Goal: Check status: Check status

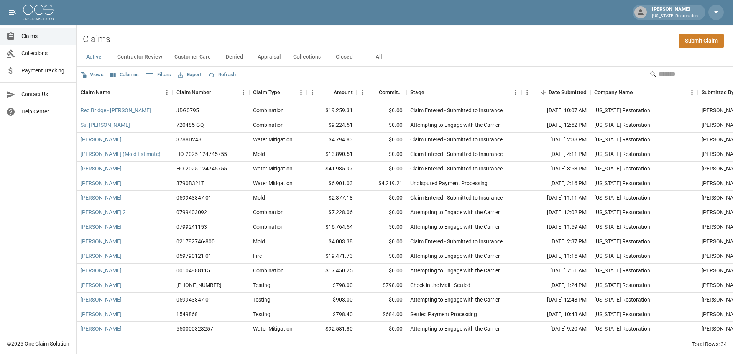
scroll to position [38, 0]
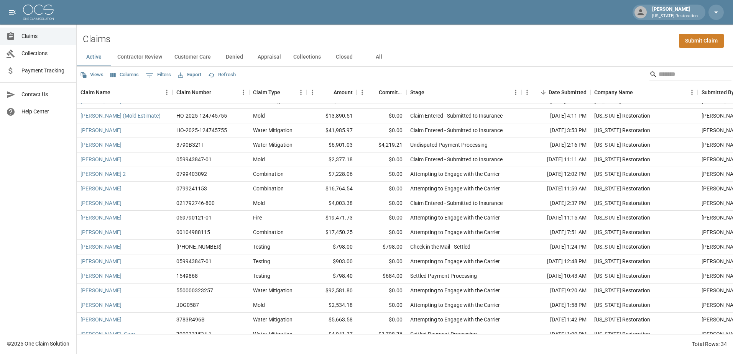
click at [135, 54] on button "Contractor Review" at bounding box center [139, 57] width 57 height 18
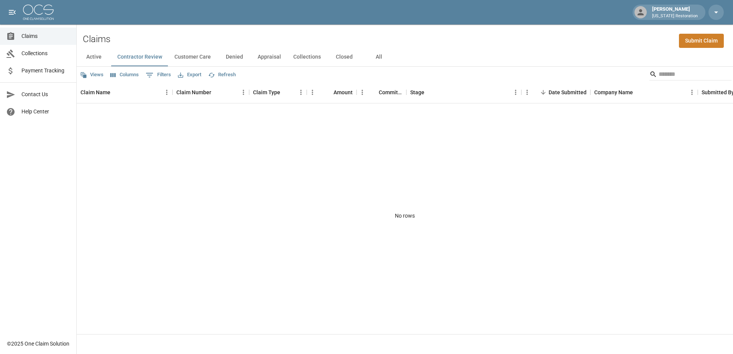
click at [294, 59] on button "Collections" at bounding box center [307, 57] width 40 height 18
click at [376, 59] on button "All" at bounding box center [378, 57] width 34 height 18
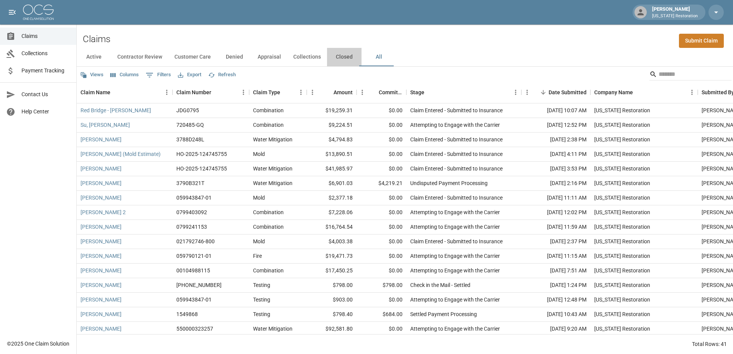
click at [342, 57] on button "Closed" at bounding box center [344, 57] width 34 height 18
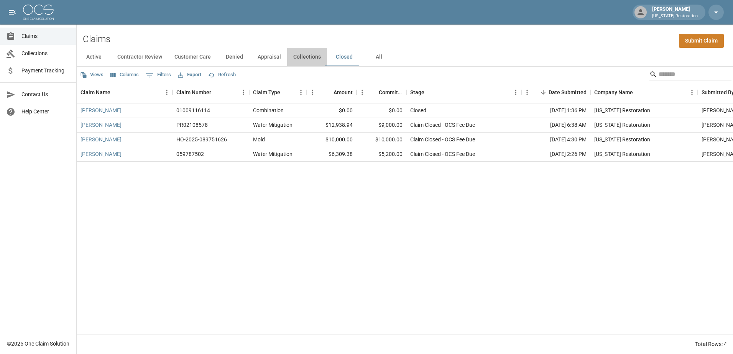
click at [315, 57] on button "Collections" at bounding box center [307, 57] width 40 height 18
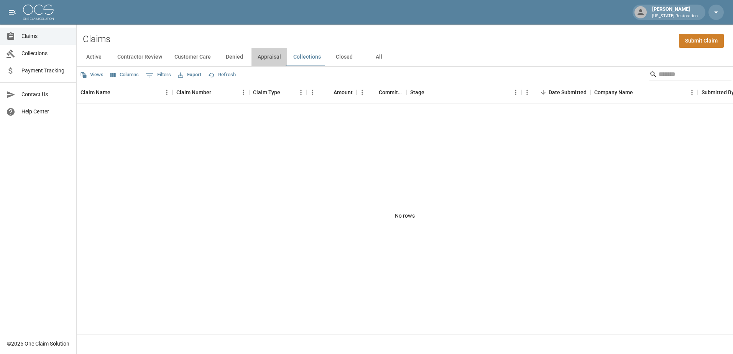
click at [266, 59] on button "Appraisal" at bounding box center [269, 57] width 36 height 18
click at [23, 49] on link "Collections" at bounding box center [38, 53] width 76 height 17
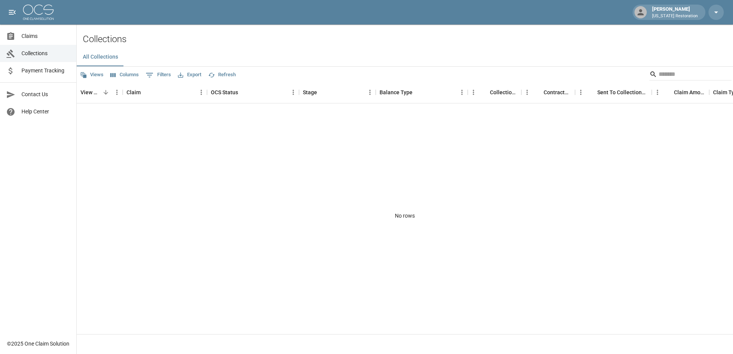
click at [28, 70] on span "Payment Tracking" at bounding box center [45, 71] width 49 height 8
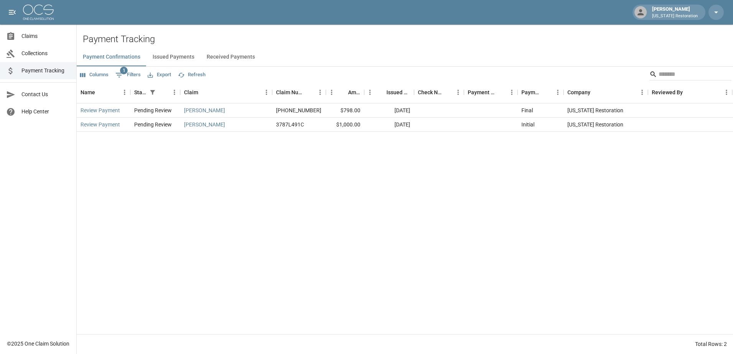
click at [166, 166] on div "Review Payment Pending Review [PERSON_NAME] [PHONE_NUMBER] $798.00 [DATE] Final…" at bounding box center [405, 218] width 656 height 231
click at [167, 58] on button "Issued Payments" at bounding box center [173, 57] width 54 height 18
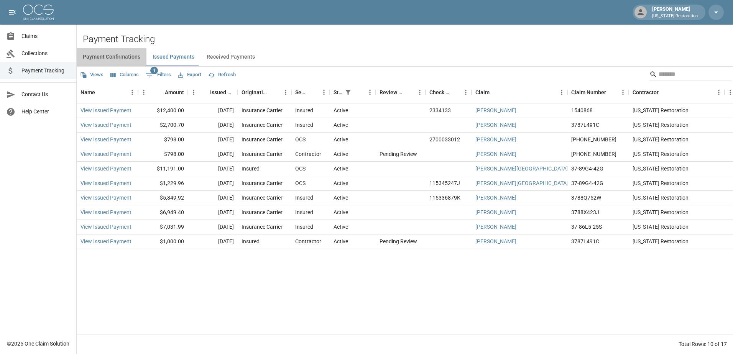
click at [129, 52] on button "Payment Confirmations" at bounding box center [112, 57] width 70 height 18
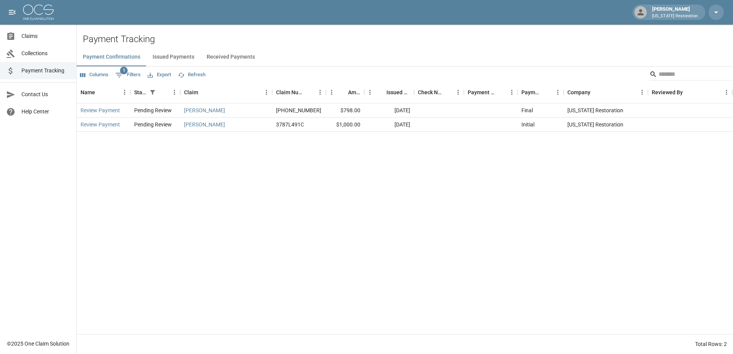
click at [158, 52] on button "Issued Payments" at bounding box center [173, 57] width 54 height 18
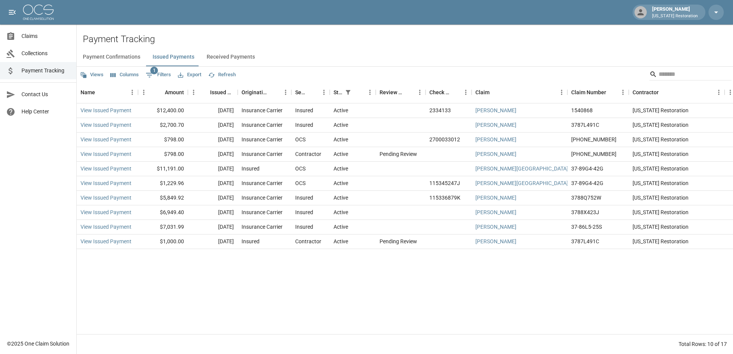
click at [259, 292] on div "View Issued Payment $12,400.00 [DATE] Insurance Carrier Insured Active 2334133 …" at bounding box center [435, 218] width 717 height 231
click at [218, 61] on button "Received Payments" at bounding box center [230, 57] width 61 height 18
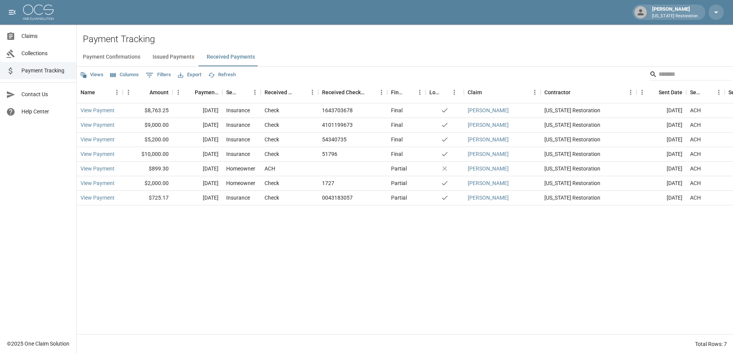
click at [163, 54] on button "Issued Payments" at bounding box center [173, 57] width 54 height 18
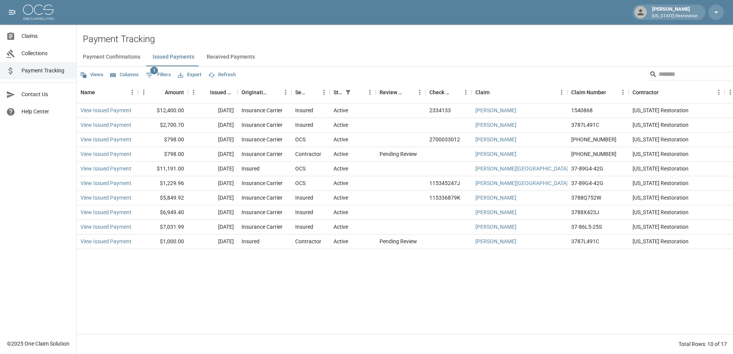
click at [128, 59] on button "Payment Confirmations" at bounding box center [112, 57] width 70 height 18
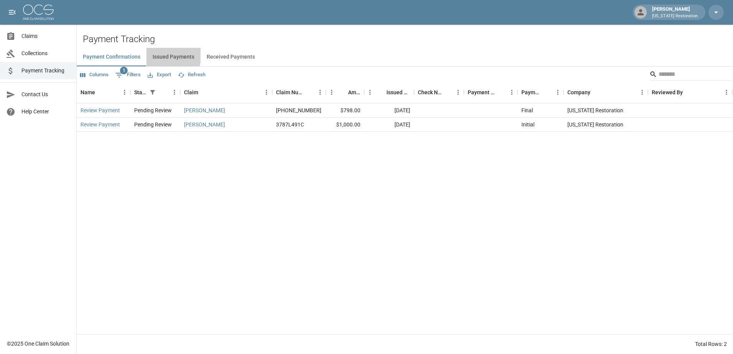
click at [160, 54] on button "Issued Payments" at bounding box center [173, 57] width 54 height 18
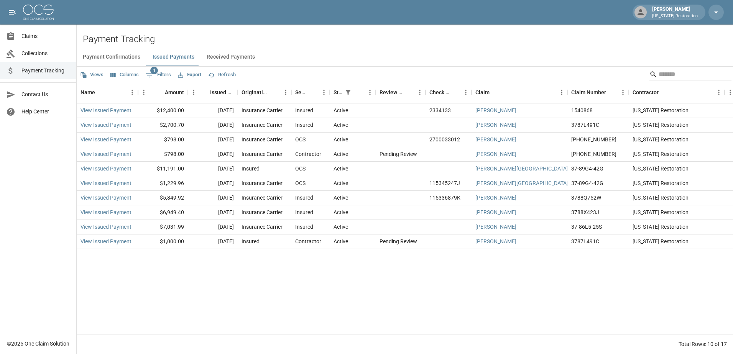
click at [226, 55] on button "Received Payments" at bounding box center [230, 57] width 61 height 18
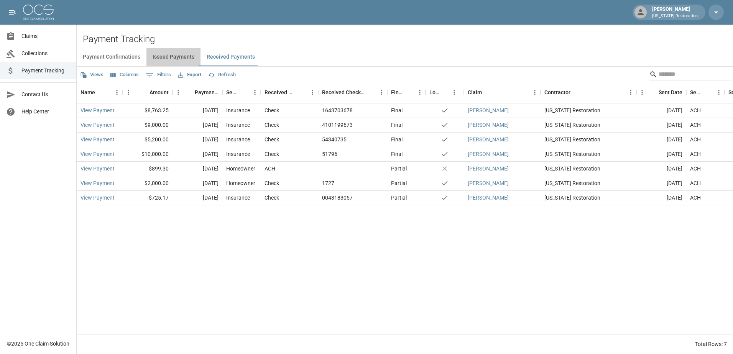
click at [177, 52] on button "Issued Payments" at bounding box center [173, 57] width 54 height 18
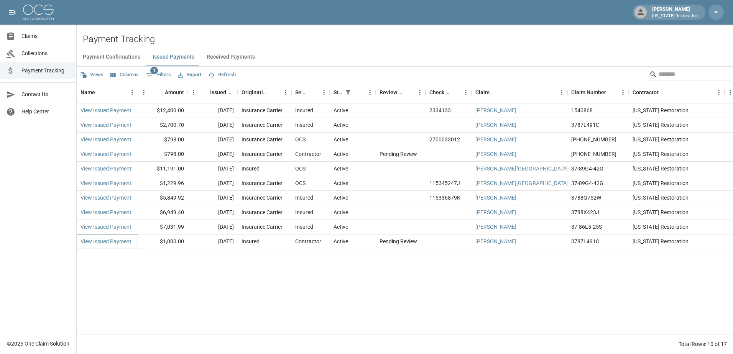
click at [120, 241] on link "View Issued Payment" at bounding box center [105, 242] width 51 height 8
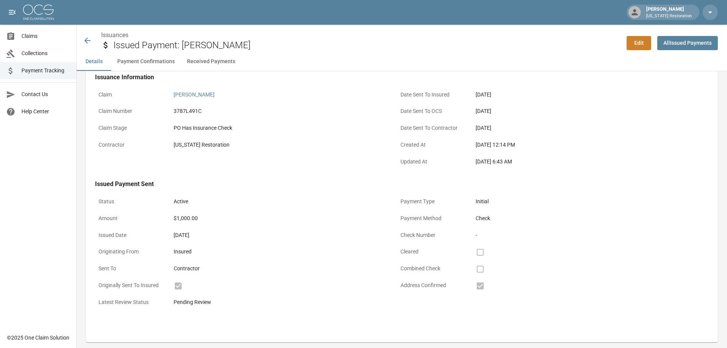
scroll to position [27, 0]
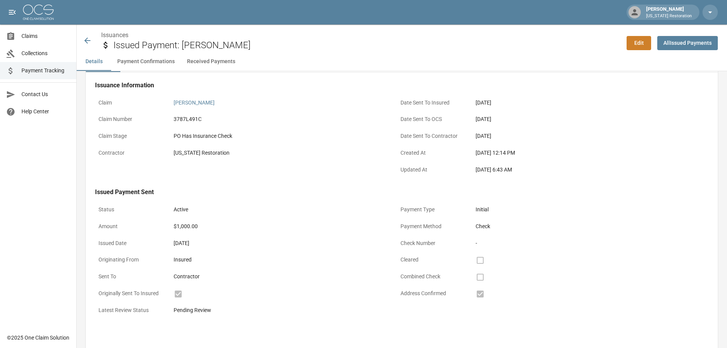
click at [143, 65] on button "Payment Confirmations" at bounding box center [146, 61] width 70 height 18
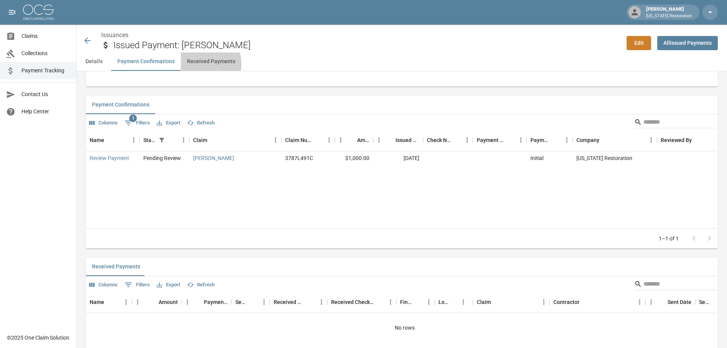
click at [197, 64] on button "Received Payments" at bounding box center [211, 61] width 61 height 18
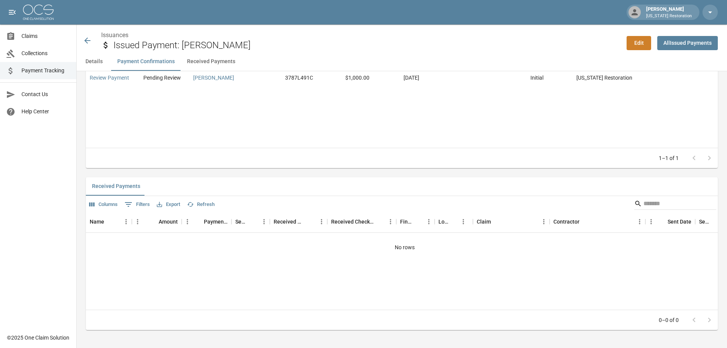
scroll to position [372, 0]
click at [33, 37] on span "Claims" at bounding box center [45, 36] width 49 height 8
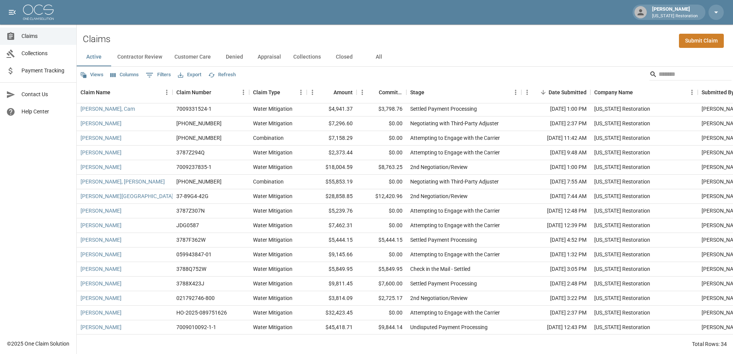
scroll to position [270, 0]
